Goal: Transaction & Acquisition: Purchase product/service

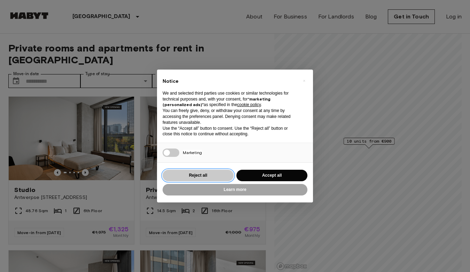
click at [205, 174] on button "Reject all" at bounding box center [198, 175] width 71 height 11
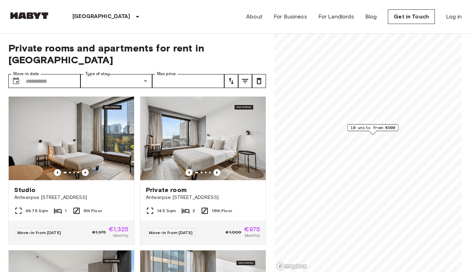
click at [378, 129] on span "10 units from €900" at bounding box center [373, 128] width 45 height 6
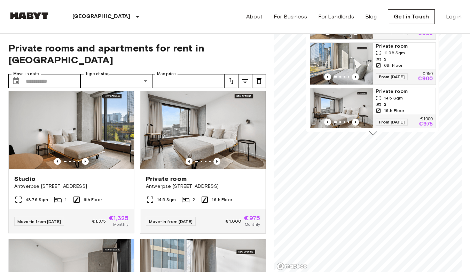
scroll to position [13, 0]
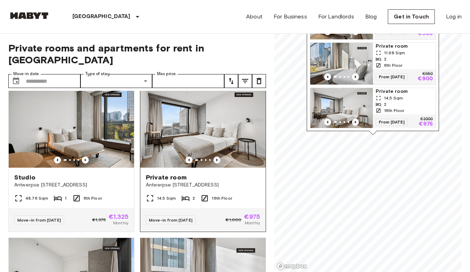
click at [217, 159] on icon "Previous image" at bounding box center [216, 160] width 1 height 3
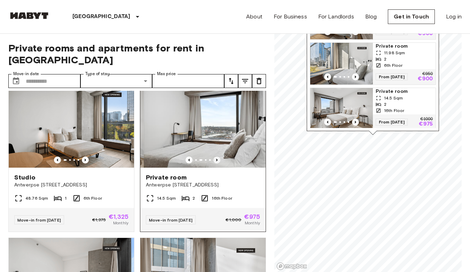
click at [217, 159] on icon "Previous image" at bounding box center [216, 160] width 1 height 3
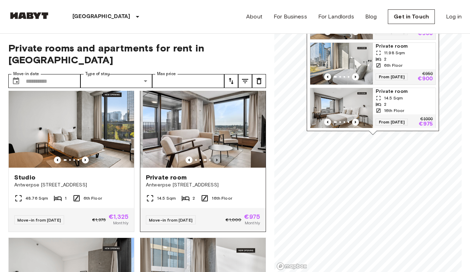
click at [217, 159] on icon "Previous image" at bounding box center [216, 160] width 1 height 3
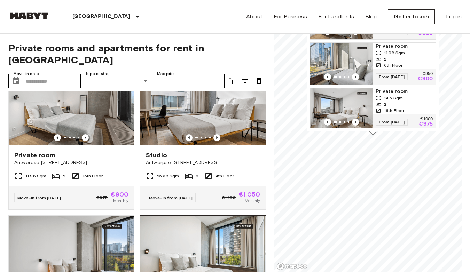
scroll to position [180, 0]
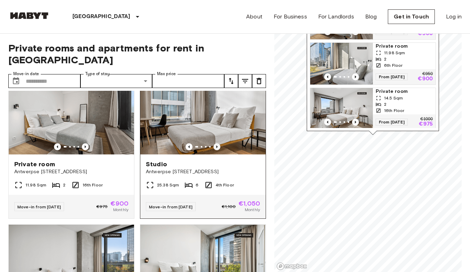
click at [216, 144] on icon "Previous image" at bounding box center [217, 147] width 7 height 7
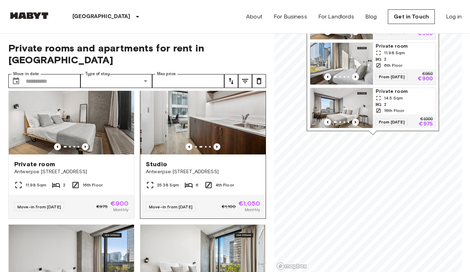
click at [216, 144] on icon "Previous image" at bounding box center [217, 147] width 7 height 7
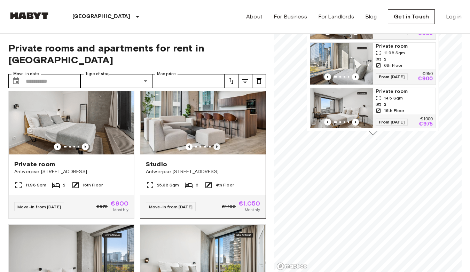
click at [216, 144] on icon "Previous image" at bounding box center [217, 147] width 7 height 7
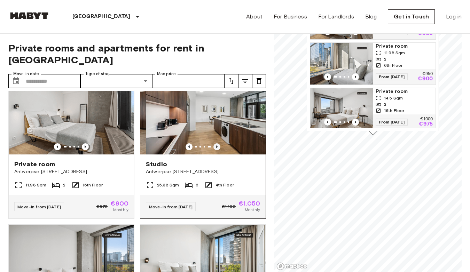
click at [216, 144] on icon "Previous image" at bounding box center [217, 147] width 7 height 7
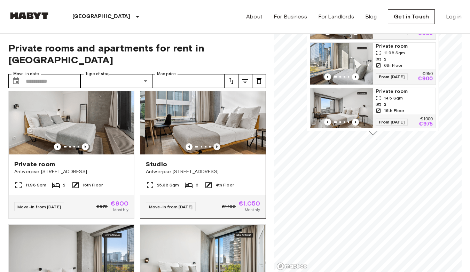
click at [216, 144] on icon "Previous image" at bounding box center [217, 147] width 7 height 7
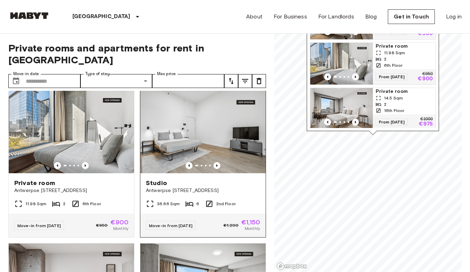
scroll to position [470, 0]
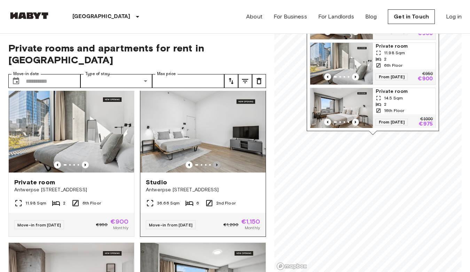
click at [218, 162] on icon "Previous image" at bounding box center [217, 165] width 7 height 7
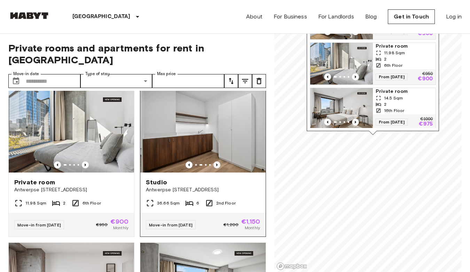
click at [218, 162] on icon "Previous image" at bounding box center [217, 165] width 7 height 7
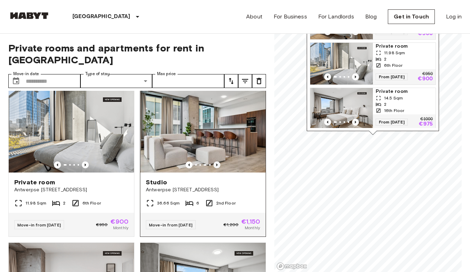
click at [218, 162] on icon "Previous image" at bounding box center [217, 165] width 7 height 7
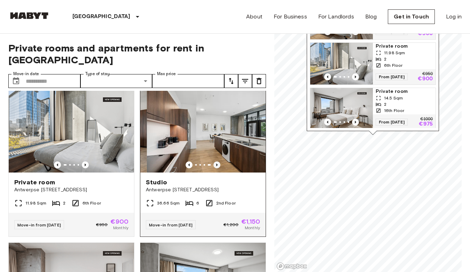
click at [218, 162] on icon "Previous image" at bounding box center [217, 165] width 7 height 7
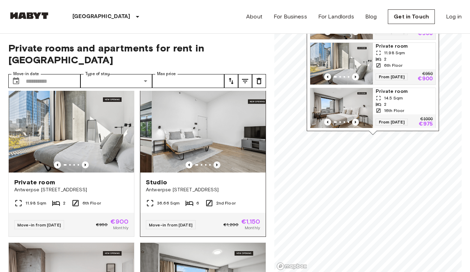
click at [218, 162] on icon "Previous image" at bounding box center [217, 165] width 7 height 7
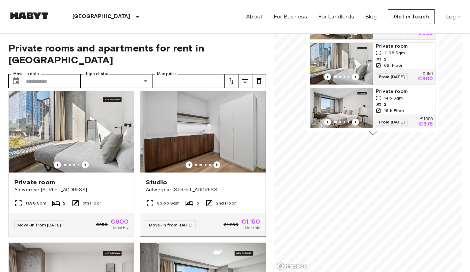
click at [218, 162] on icon "Previous image" at bounding box center [217, 165] width 7 height 7
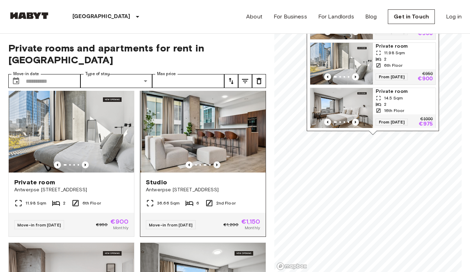
click at [218, 162] on icon "Previous image" at bounding box center [217, 165] width 7 height 7
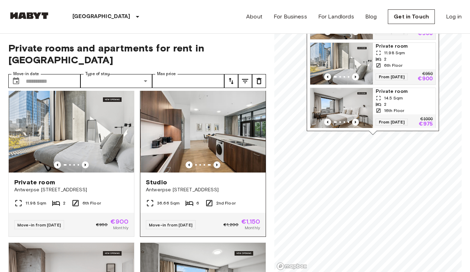
click at [218, 162] on icon "Previous image" at bounding box center [217, 165] width 7 height 7
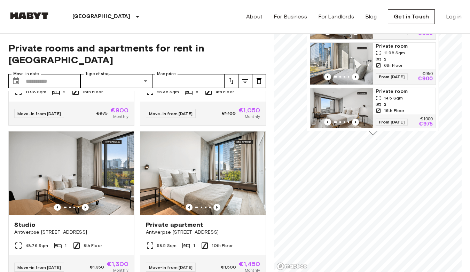
scroll to position [0, 0]
